Goal: Information Seeking & Learning: Learn about a topic

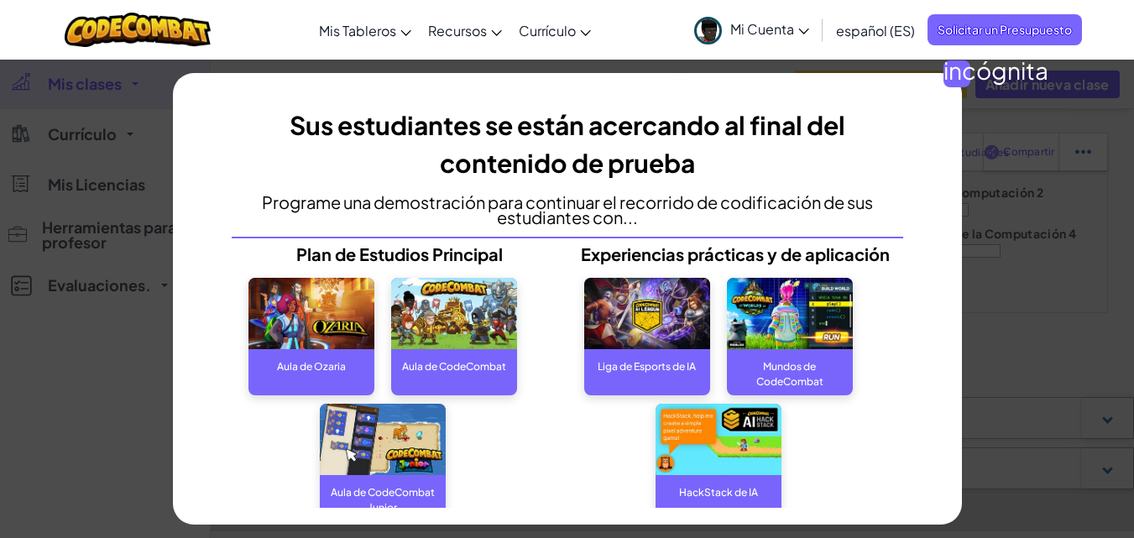
click at [1079, 160] on div "incógnita Sus estudiantes se están acercando al final del contenido de prueba P…" at bounding box center [567, 269] width 1134 height 538
click at [1084, 75] on div "incógnita Sus estudiantes se están acercando al final del contenido de prueba P…" at bounding box center [567, 269] width 1134 height 538
click at [748, 28] on font "Mi Cuenta" at bounding box center [762, 29] width 64 height 18
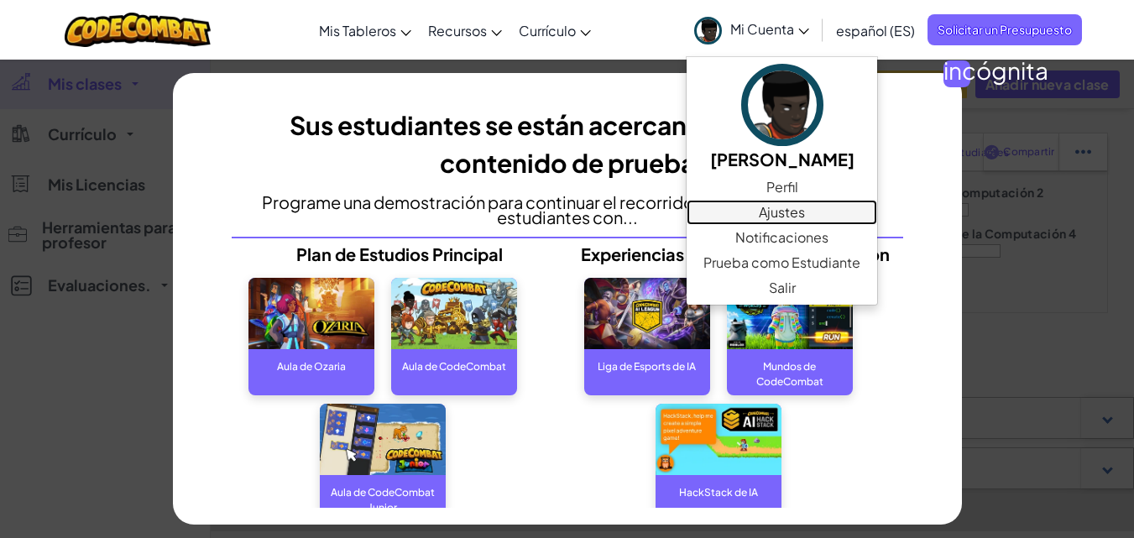
click at [773, 207] on font "Ajustes" at bounding box center [782, 212] width 46 height 18
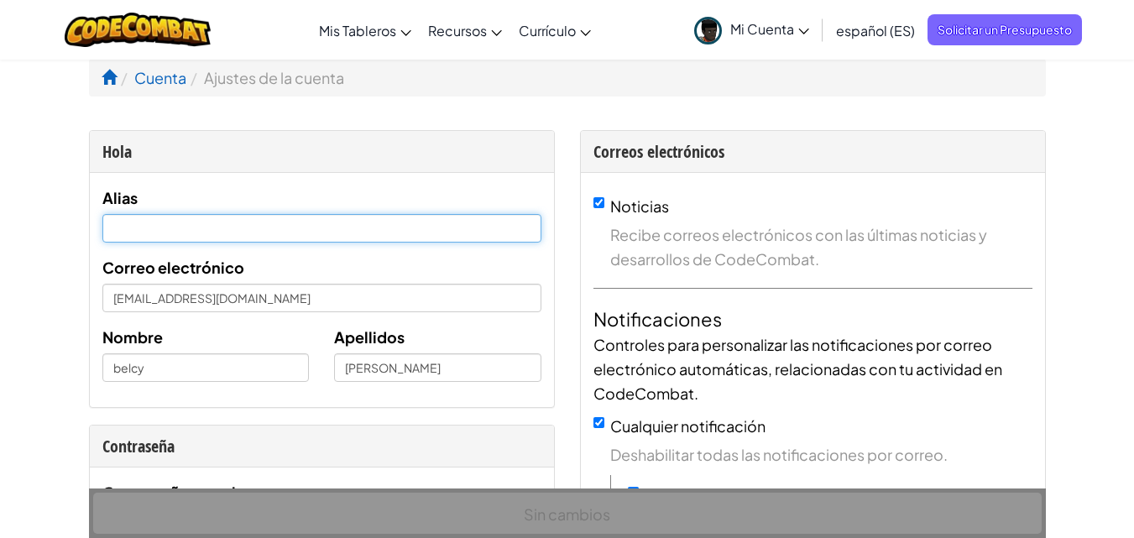
type input "[EMAIL_ADDRESS][DOMAIN_NAME]"
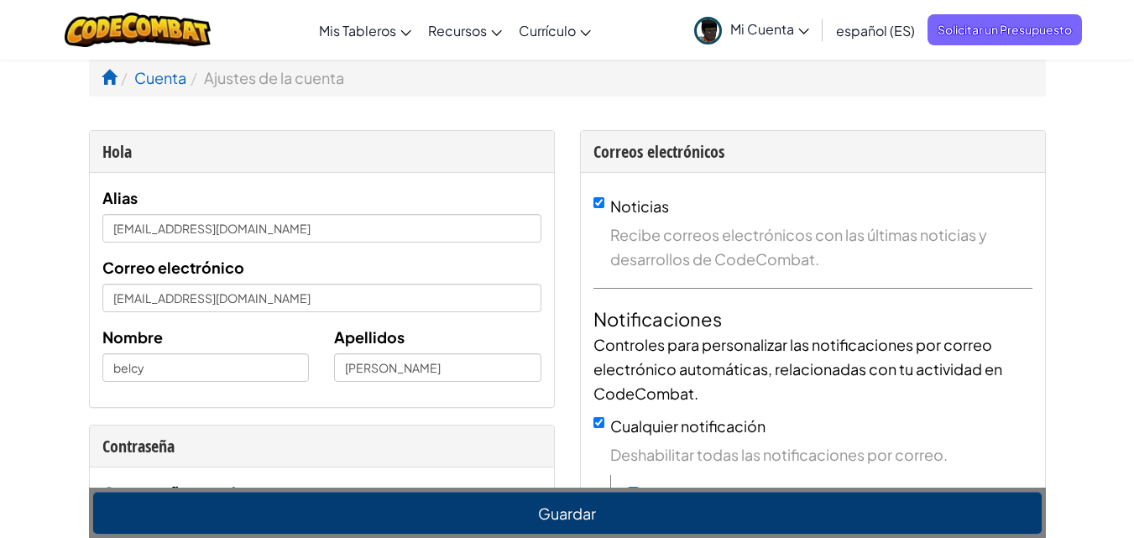
click at [493, 34] on icon at bounding box center [496, 33] width 11 height 6
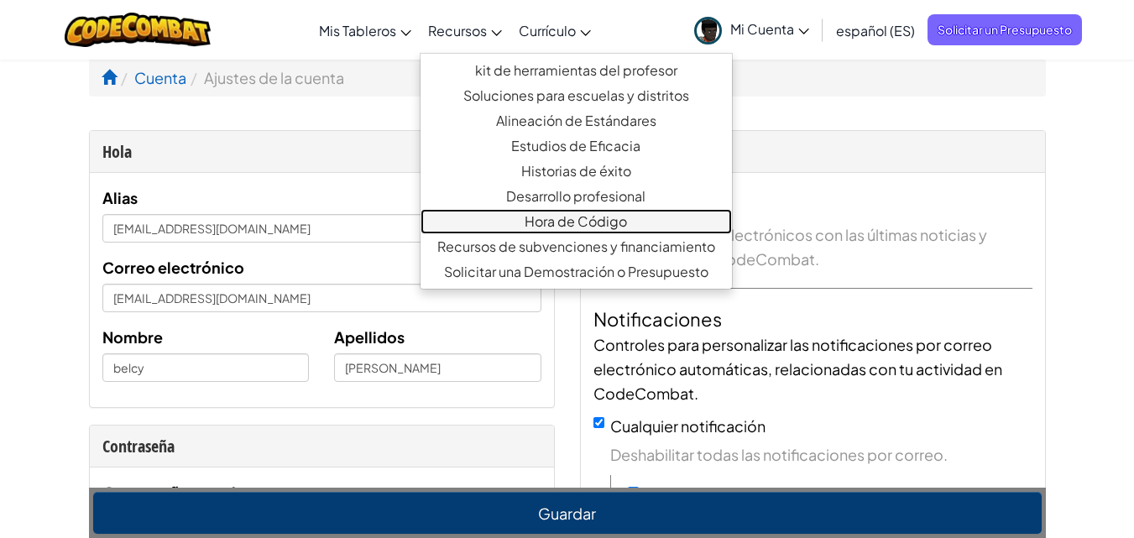
click at [584, 224] on font "Hora de Código" at bounding box center [576, 221] width 102 height 18
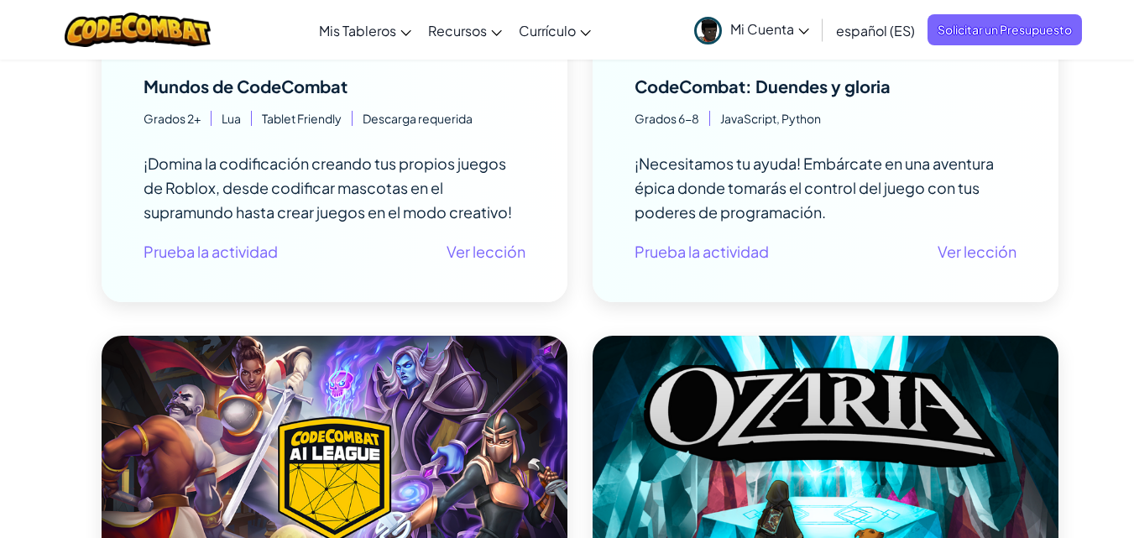
scroll to position [1511, 0]
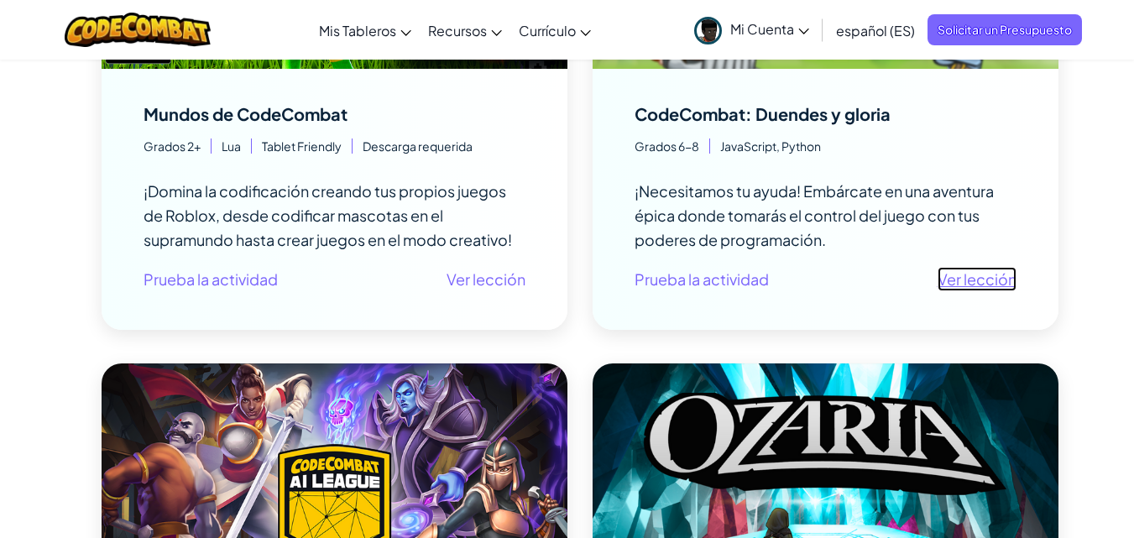
click at [971, 285] on font "Ver lección" at bounding box center [977, 279] width 79 height 19
